Goal: Navigation & Orientation: Find specific page/section

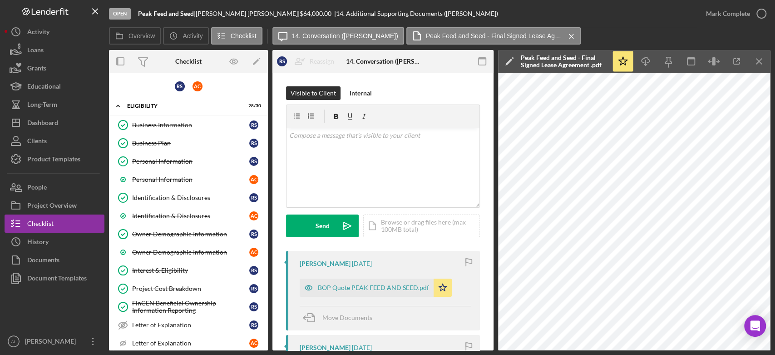
scroll to position [171, 0]
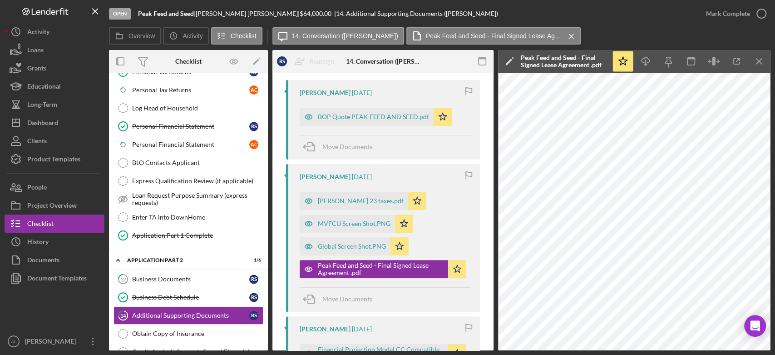
click at [77, 119] on button "Icon/Dashboard Dashboard" at bounding box center [55, 123] width 100 height 18
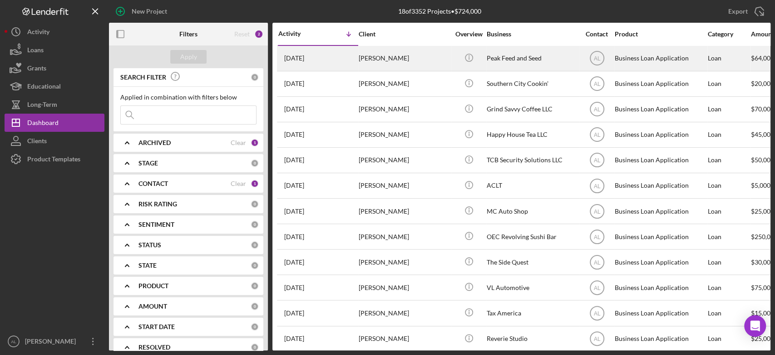
click at [397, 52] on div "[PERSON_NAME]" at bounding box center [404, 58] width 91 height 24
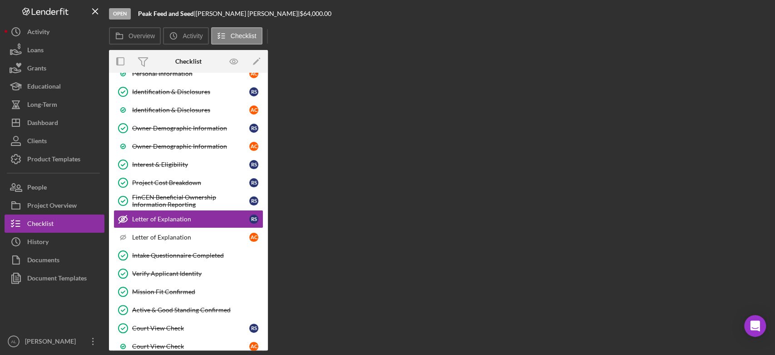
scroll to position [112, 0]
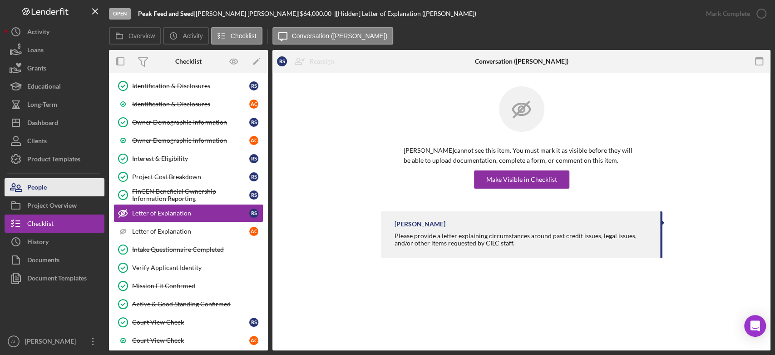
click at [60, 193] on button "People" at bounding box center [55, 187] width 100 height 18
